Goal: Navigation & Orientation: Find specific page/section

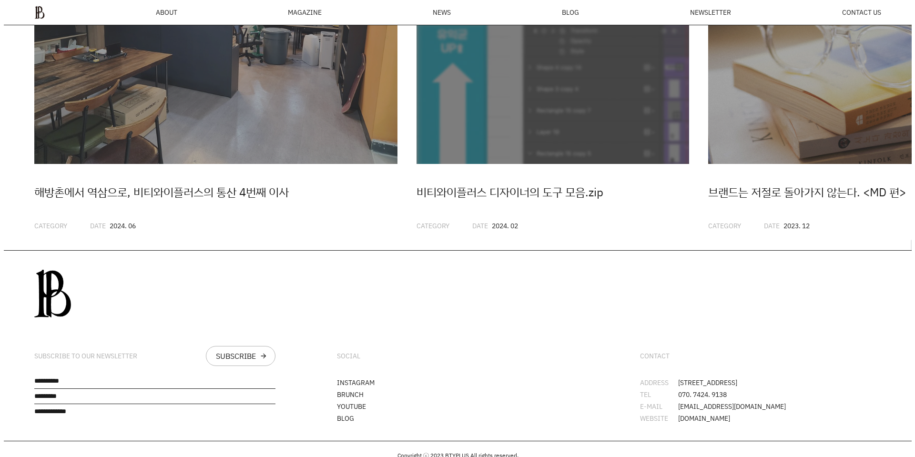
scroll to position [2802, 0]
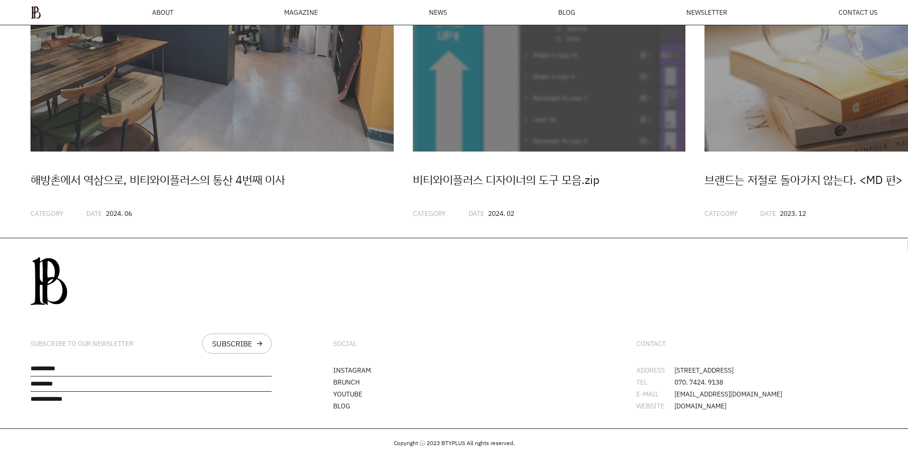
click at [275, 9] on ul "ABOUT MAGAZINE SEE ALL OFF THE REC INSIDE BTYPLUS CURATION NEWS BLOG NEWSLETTER…" at bounding box center [454, 12] width 847 height 13
click at [286, 10] on div "MAGAZINE" at bounding box center [301, 12] width 34 height 7
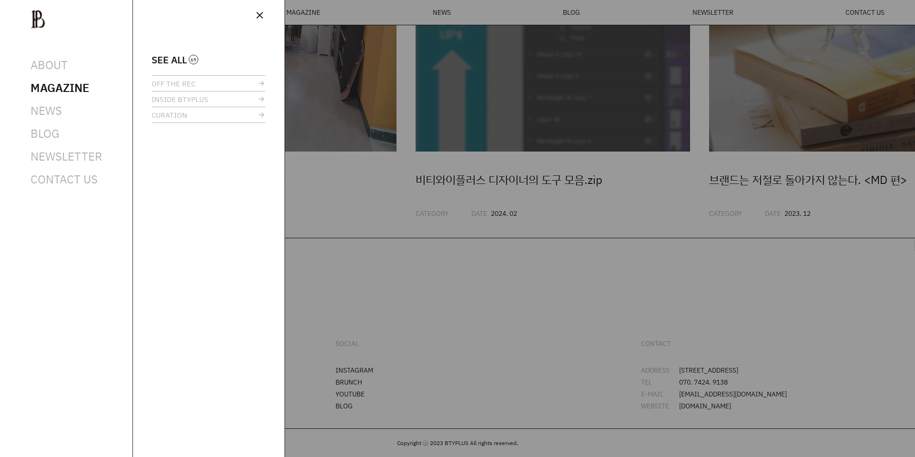
click at [176, 65] on ul "SEE ALL OFF THE REC INSIDE BTYPLUS CURATION" at bounding box center [209, 89] width 114 height 68
click at [181, 61] on span "SEE ALL" at bounding box center [169, 59] width 35 height 7
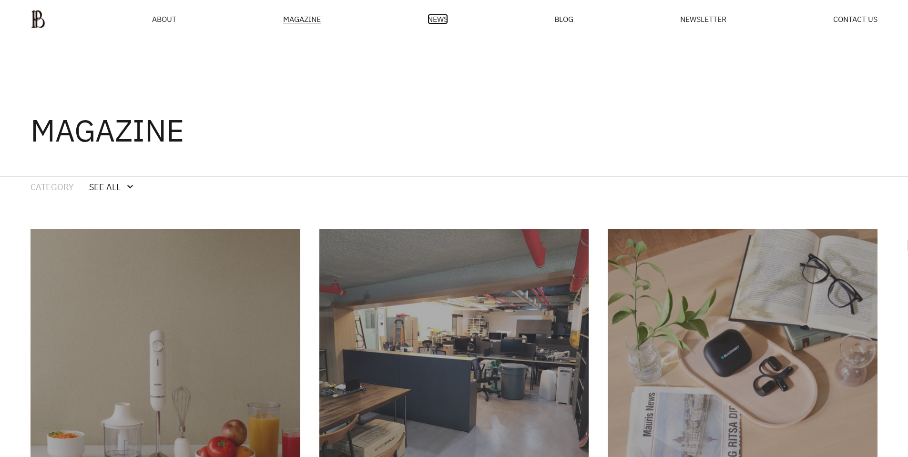
click at [442, 20] on span "NEWS" at bounding box center [438, 19] width 20 height 8
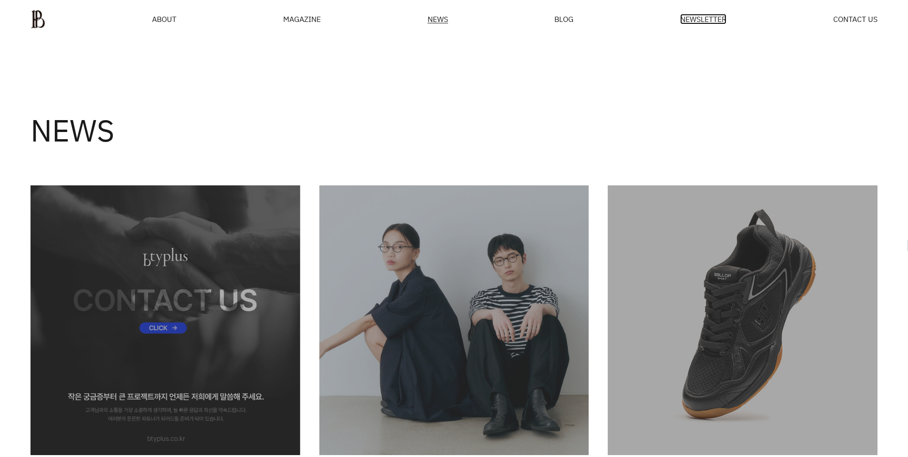
click at [701, 17] on span "NEWSLETTER" at bounding box center [703, 19] width 46 height 8
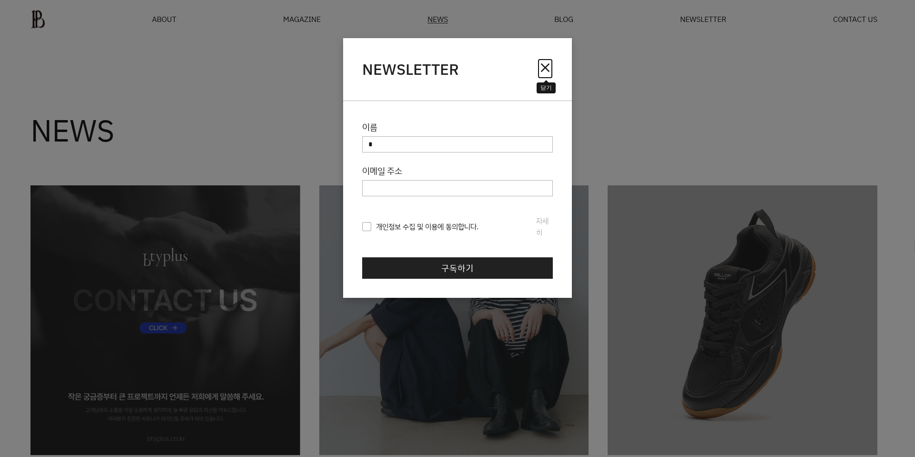
click at [549, 67] on span "close" at bounding box center [545, 67] width 15 height 15
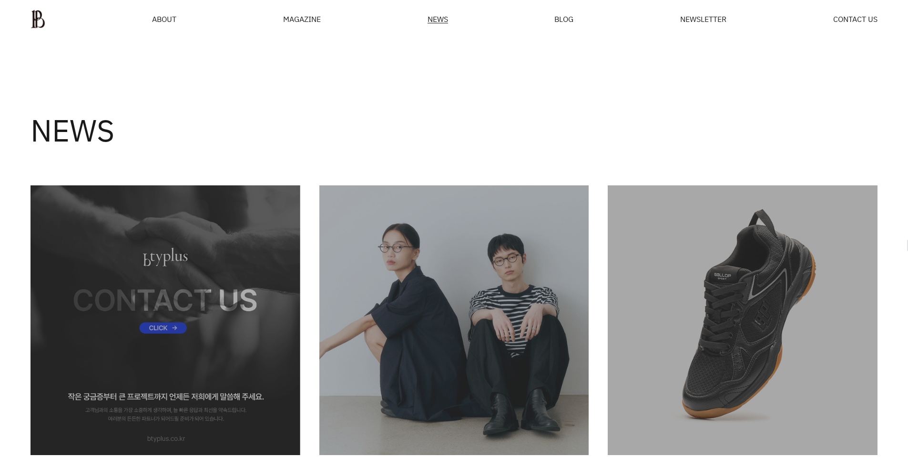
click at [565, 30] on div "ABOUT MAGAZINE SEE ALL OFF THE REC INSIDE BTYPLUS CURATION NEWS BLOG NEWSLETTER…" at bounding box center [454, 19] width 908 height 39
click at [566, 23] on span "BLOG" at bounding box center [563, 19] width 19 height 8
click at [315, 17] on div "MAGAZINE" at bounding box center [302, 19] width 38 height 8
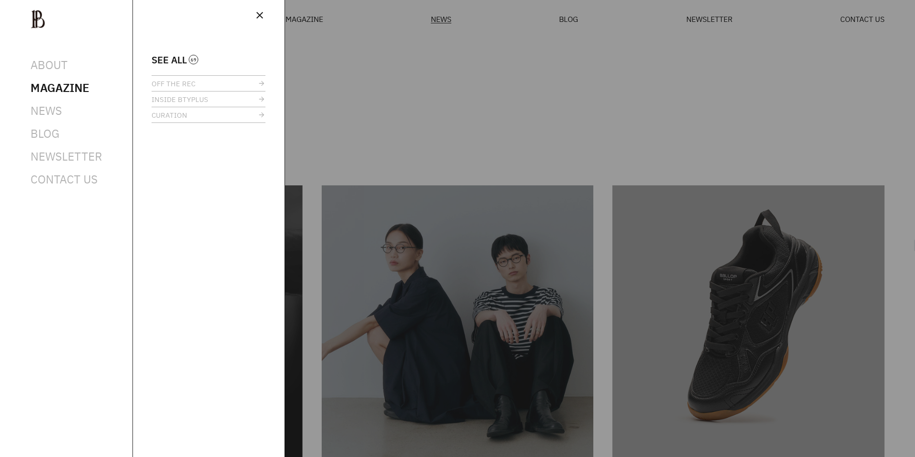
click at [154, 58] on span "SEE ALL" at bounding box center [169, 59] width 35 height 7
